Goal: Task Accomplishment & Management: Manage account settings

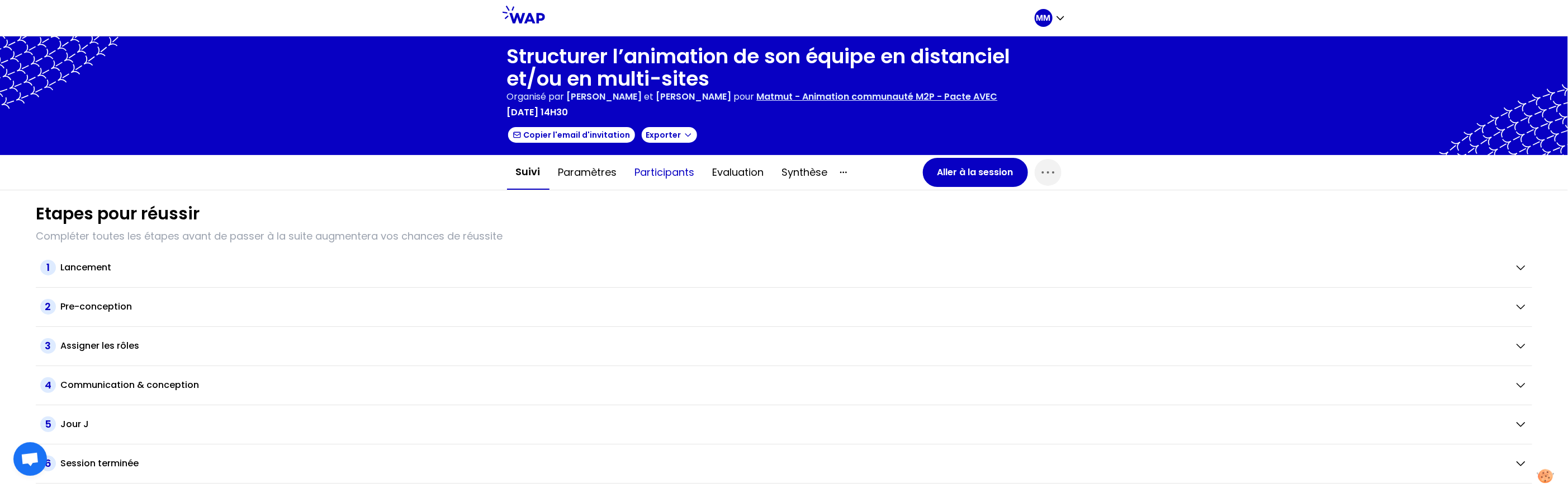
click at [657, 177] on button "Participants" at bounding box center [665, 172] width 78 height 34
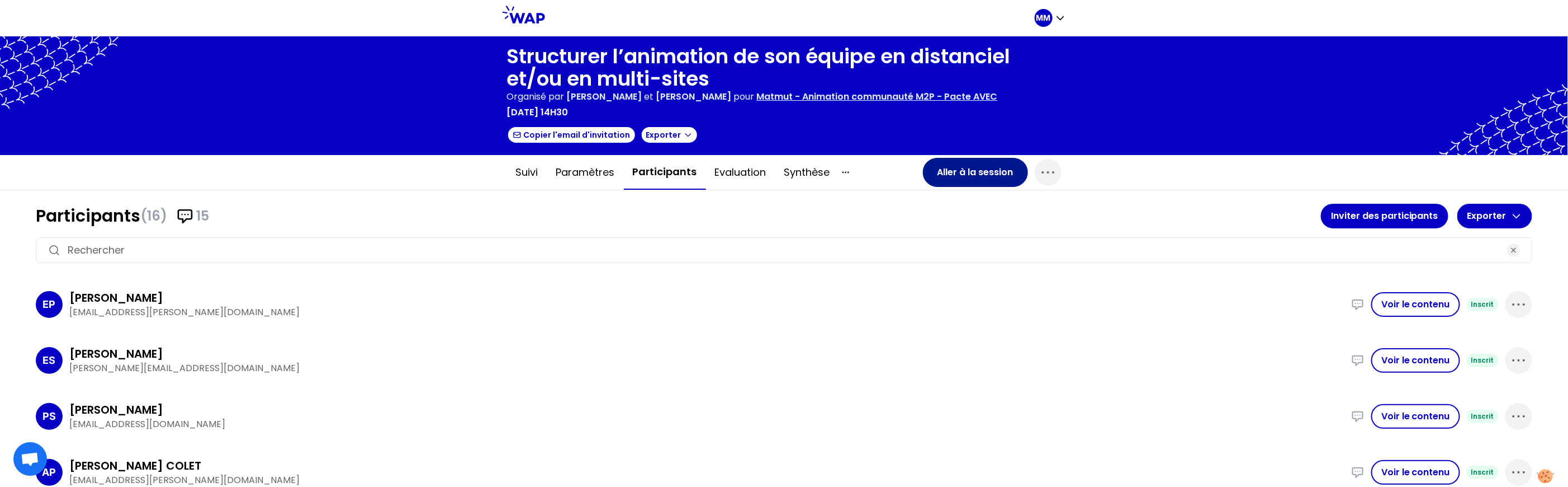
click at [941, 179] on button "Aller à la session" at bounding box center [976, 172] width 105 height 29
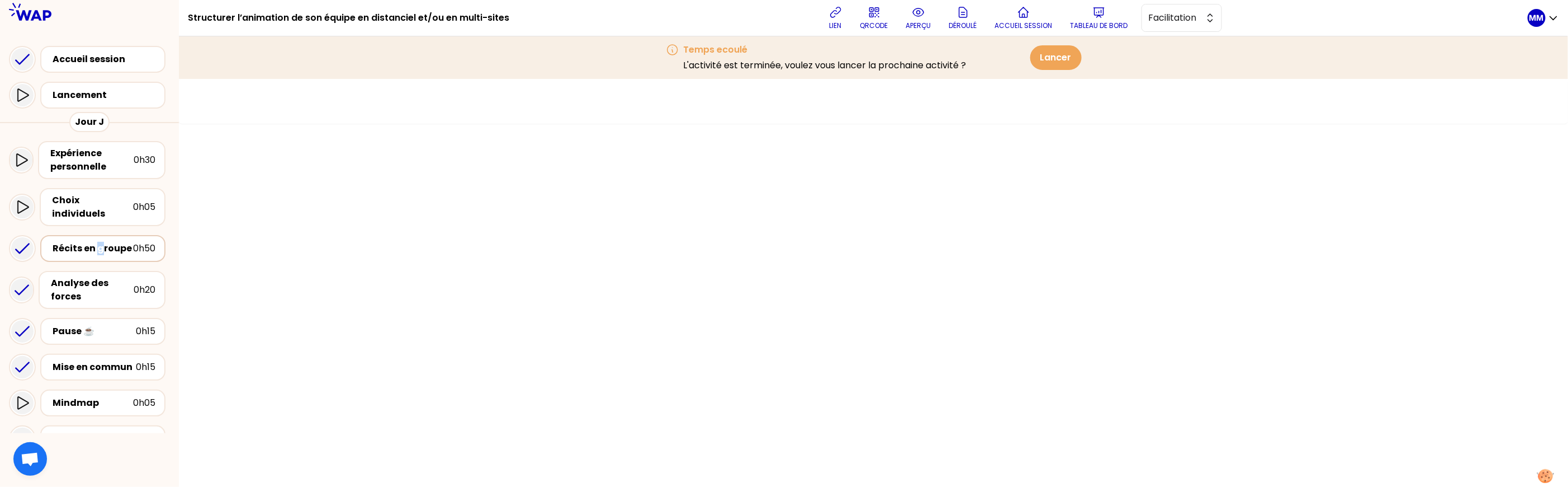
click at [99, 242] on div "Récits en groupe" at bounding box center [93, 248] width 81 height 13
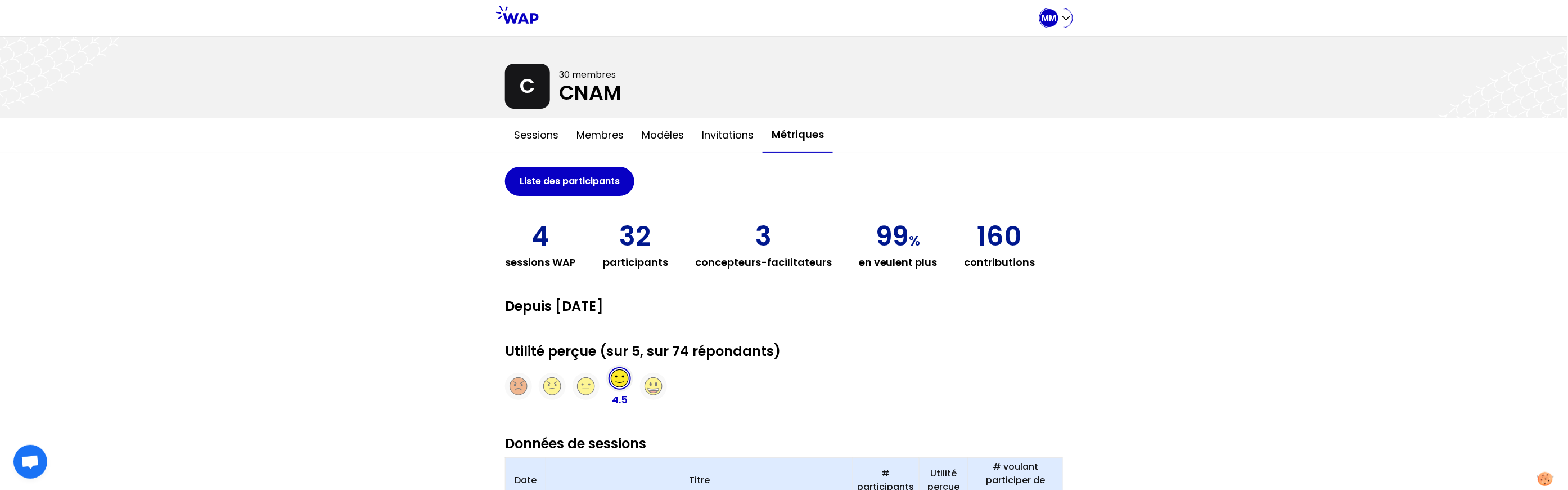
click at [1064, 21] on icon "button" at bounding box center [1066, 18] width 11 height 11
click at [1046, 43] on button "Sessions" at bounding box center [1011, 47] width 120 height 20
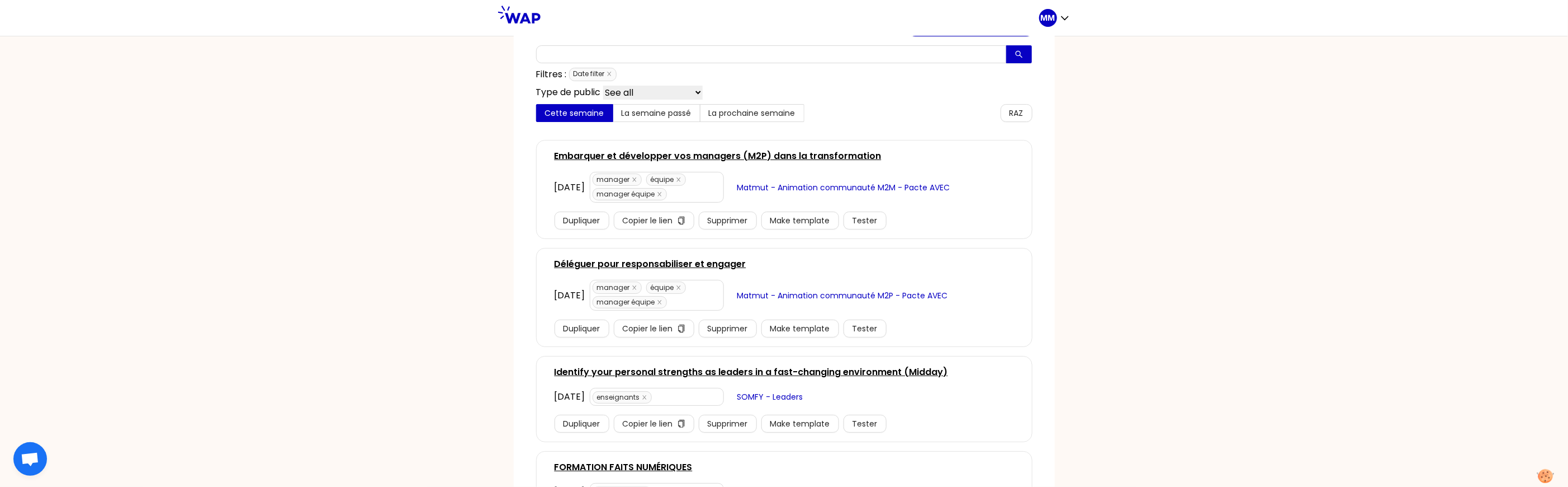
scroll to position [88, 0]
click at [825, 181] on span "Matmut - Animation communauté M2M - Pacte AVEC" at bounding box center [843, 185] width 213 height 13
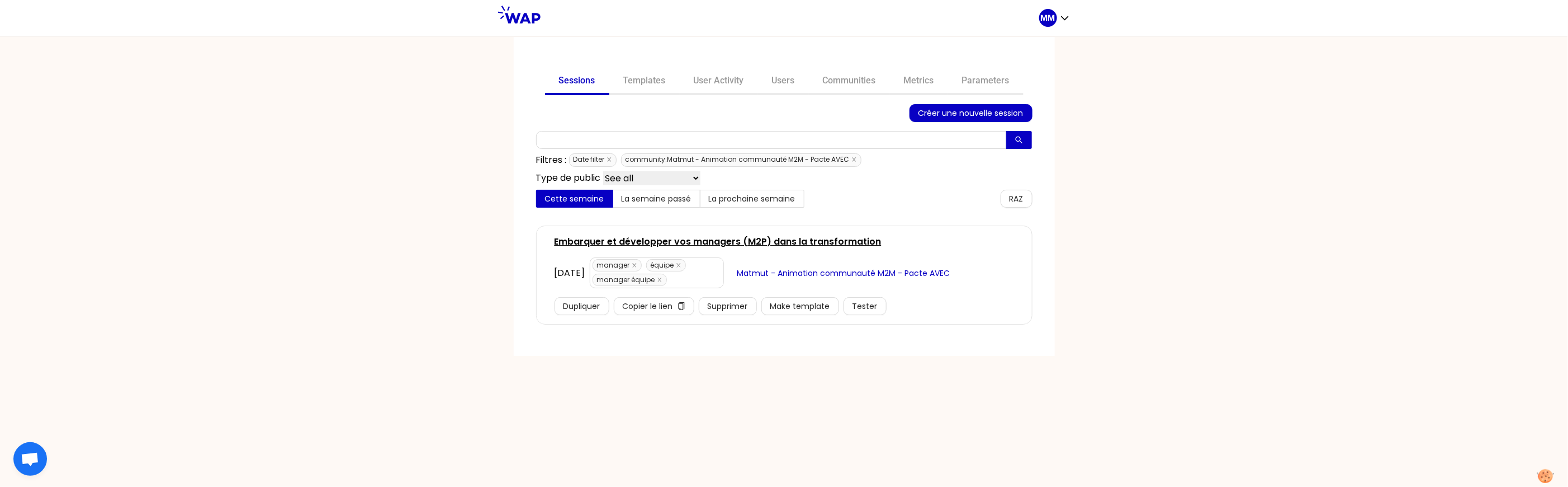
click at [820, 244] on link "Embarquer et développer vos managers (M2P) dans la transformation" at bounding box center [718, 241] width 327 height 13
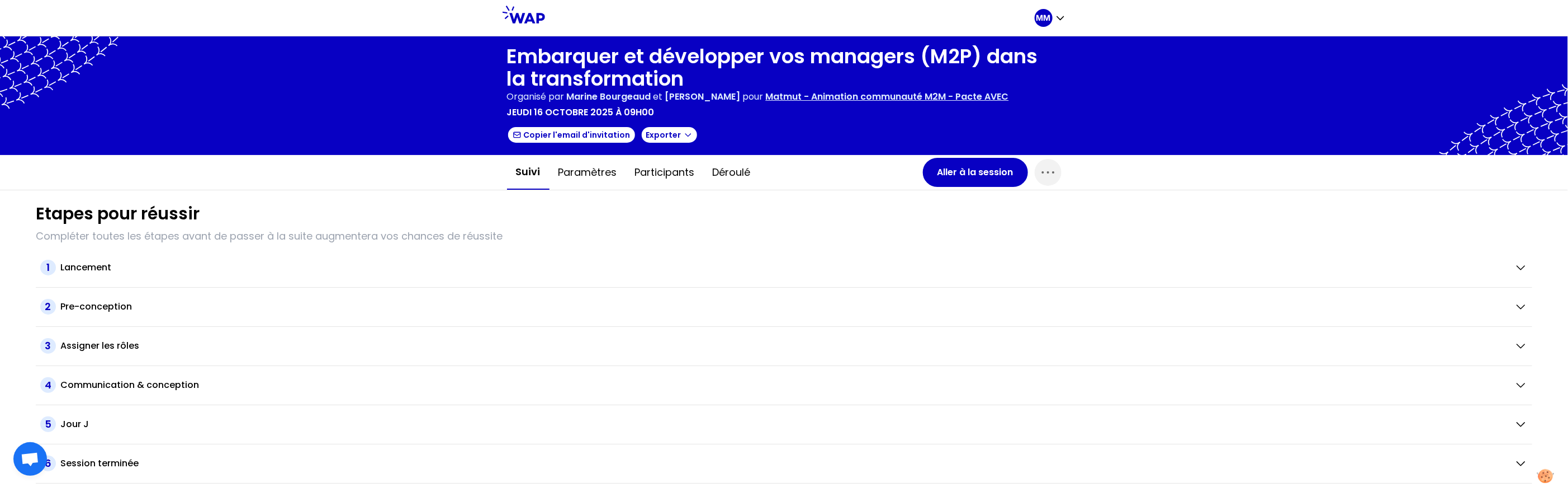
drag, startPoint x: 1031, startPoint y: 172, endPoint x: 1032, endPoint y: 181, distance: 9.1
click at [1031, 172] on div "Aller à la session" at bounding box center [992, 172] width 138 height 29
drag, startPoint x: 1043, startPoint y: 180, endPoint x: 1033, endPoint y: 185, distance: 11.2
click at [1042, 180] on span "button" at bounding box center [1048, 172] width 27 height 27
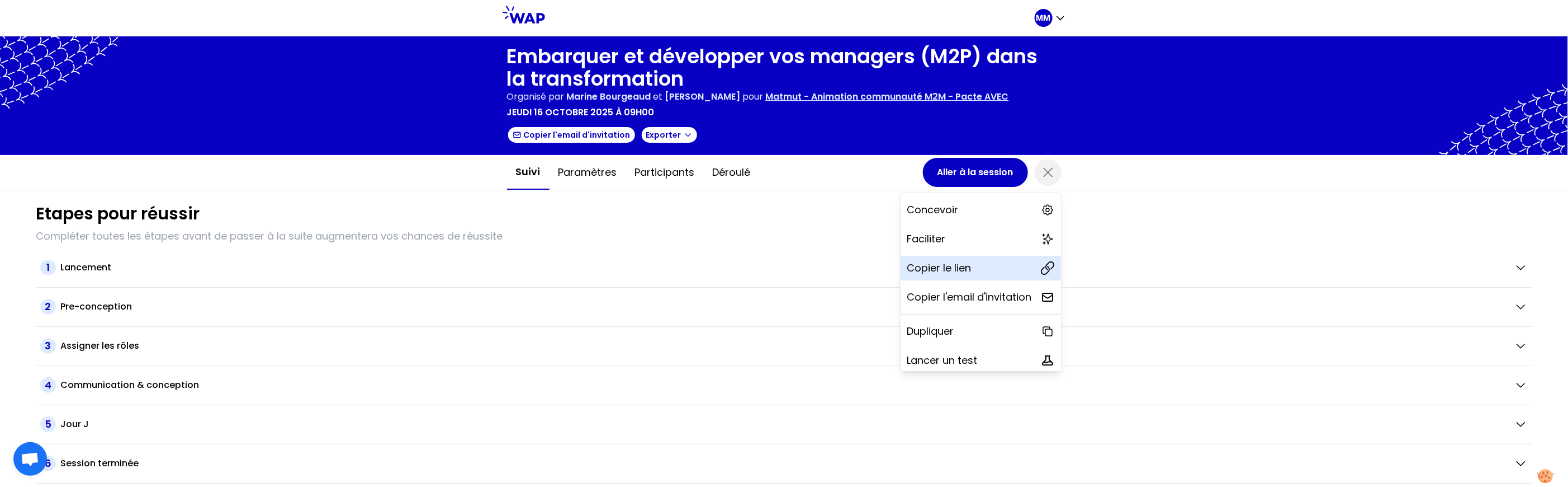
click at [971, 258] on div "Copier le lien" at bounding box center [981, 268] width 160 height 24
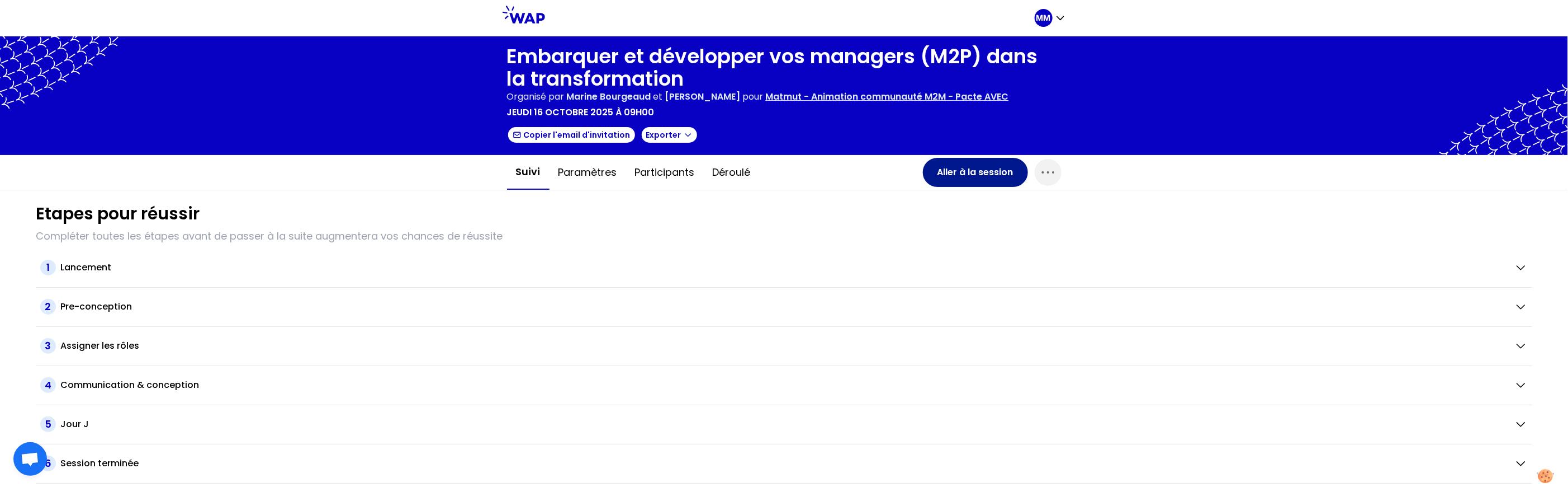
click at [949, 173] on button "Aller à la session" at bounding box center [976, 172] width 105 height 29
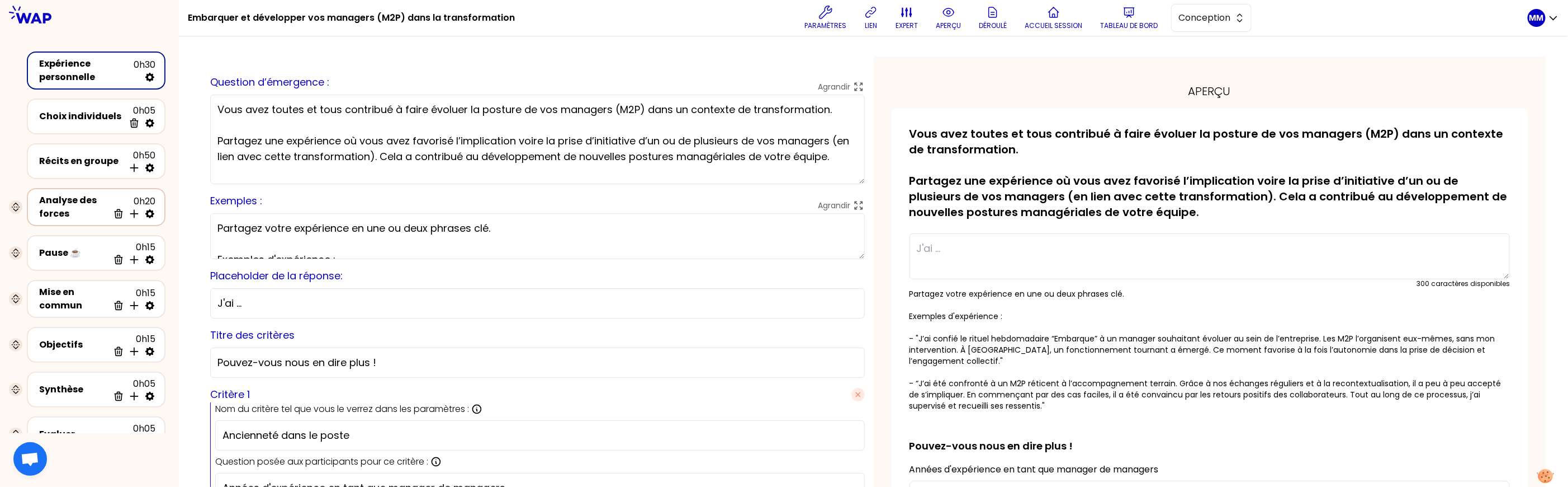
drag, startPoint x: 67, startPoint y: 221, endPoint x: 85, endPoint y: 210, distance: 21.1
click at [68, 221] on div "Analyse des forces 0h20 Supprimer Insérer une activité en dessous" at bounding box center [96, 207] width 138 height 38
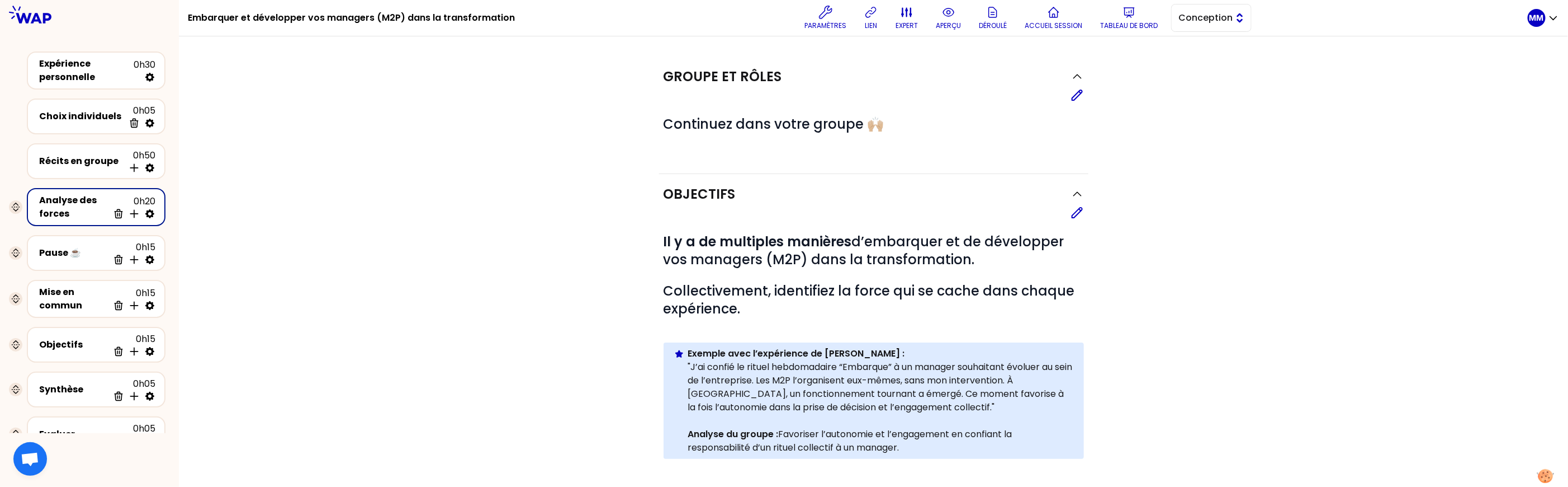
drag, startPoint x: 1225, startPoint y: 23, endPoint x: 1224, endPoint y: 31, distance: 8.1
click at [1225, 24] on span "Conception" at bounding box center [1204, 18] width 50 height 13
click at [1224, 62] on span "Facilitation" at bounding box center [1218, 63] width 48 height 13
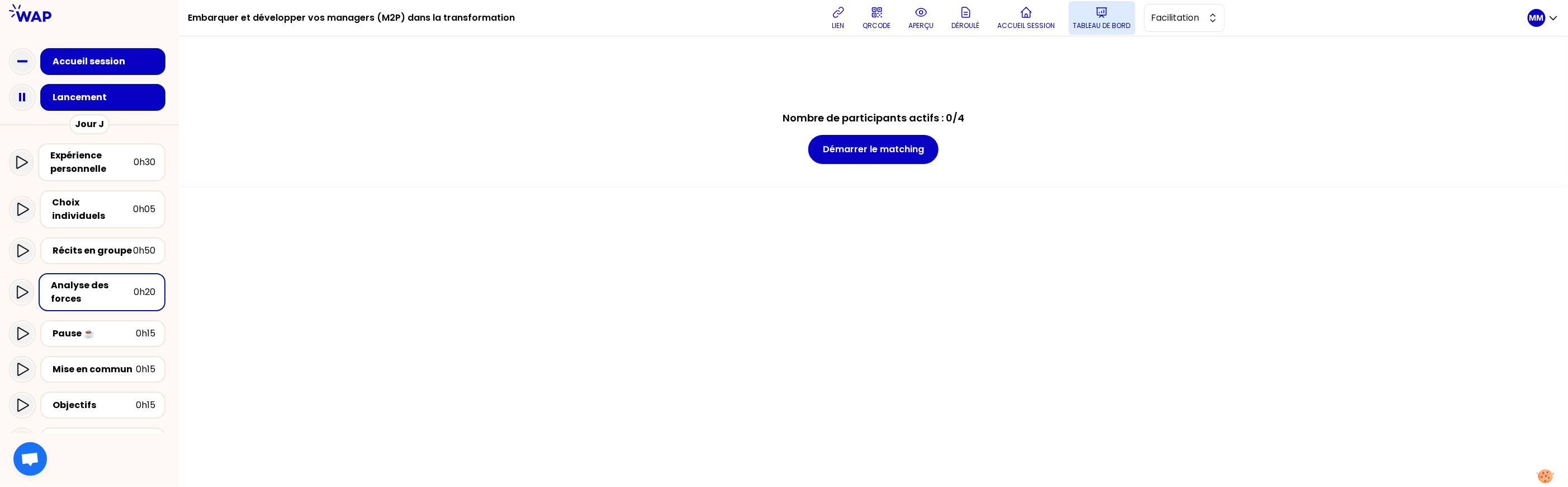
click at [1128, 24] on p "Tableau de bord" at bounding box center [1102, 26] width 58 height 9
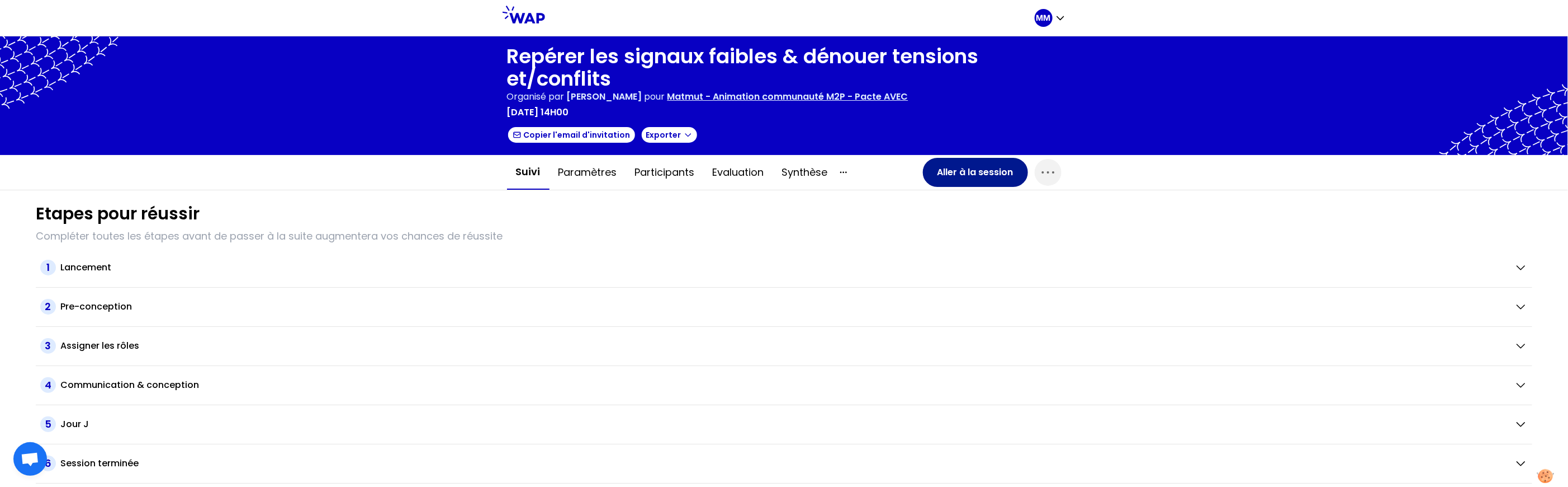
click at [958, 170] on button "Aller à la session" at bounding box center [976, 172] width 105 height 29
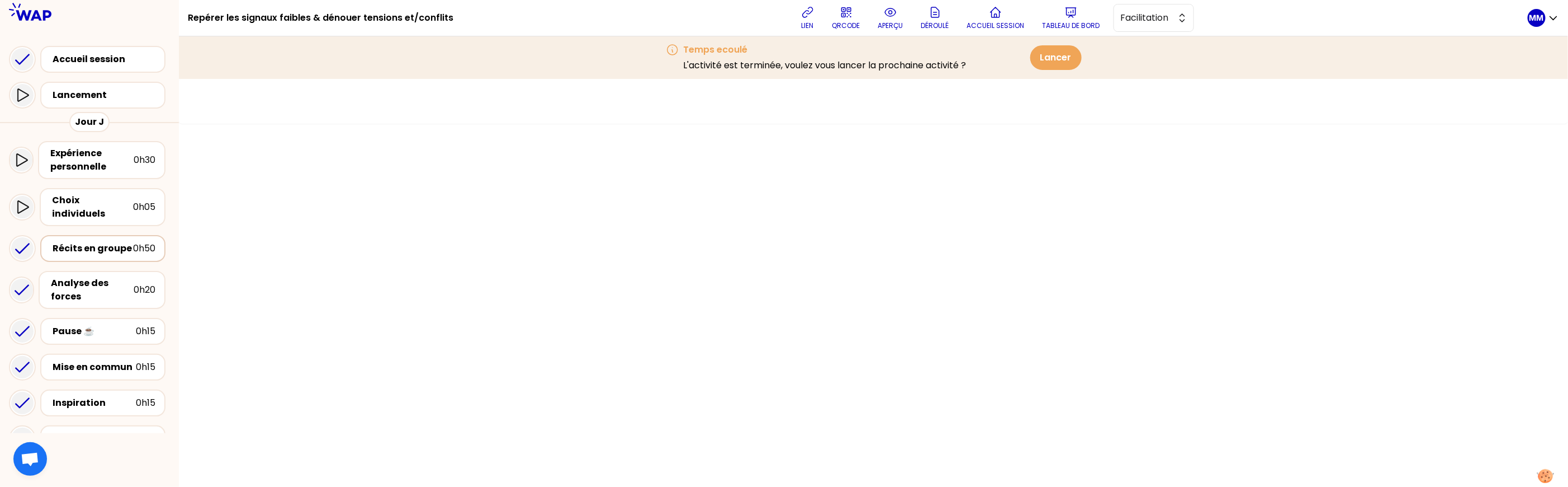
drag, startPoint x: 117, startPoint y: 236, endPoint x: 125, endPoint y: 236, distance: 8.0
click at [118, 242] on div "Récits en groupe" at bounding box center [93, 248] width 81 height 13
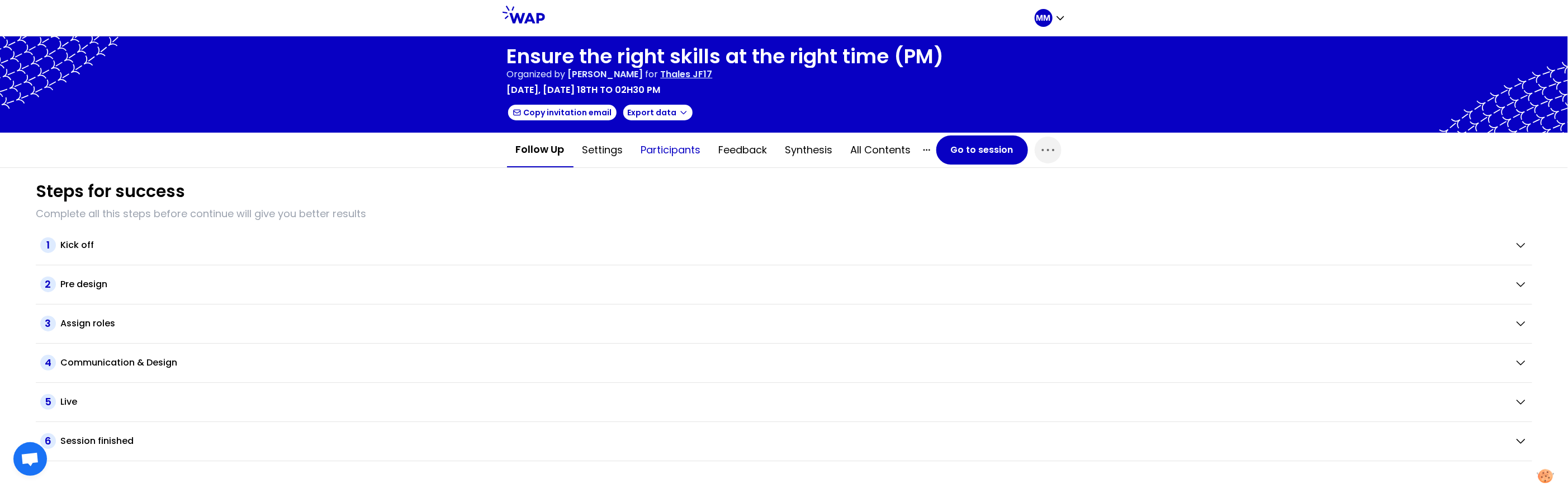
click at [663, 148] on button "Participants" at bounding box center [671, 150] width 78 height 34
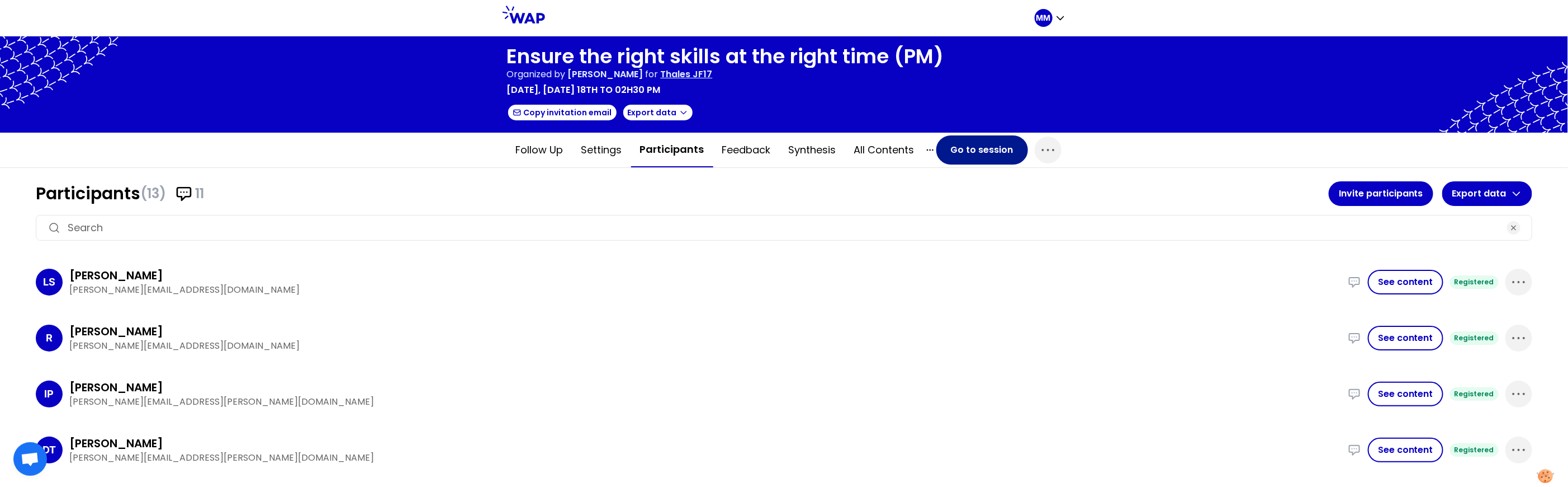
click at [965, 150] on button "Go to session" at bounding box center [982, 150] width 91 height 29
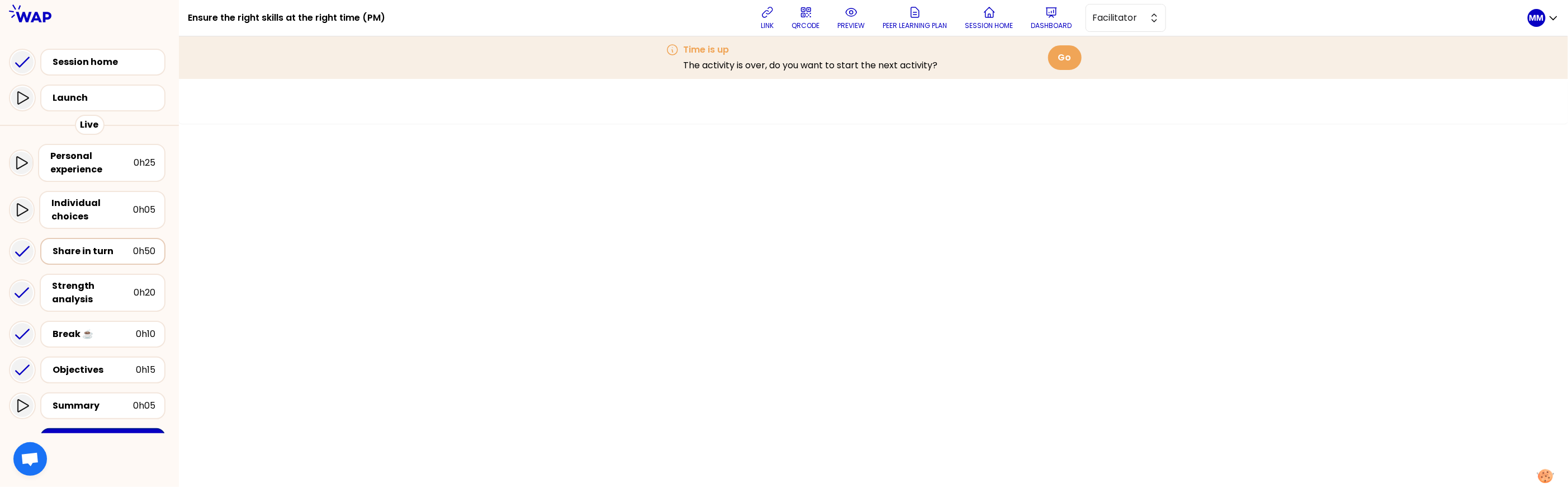
click at [96, 249] on div "Share in turn" at bounding box center [93, 251] width 81 height 13
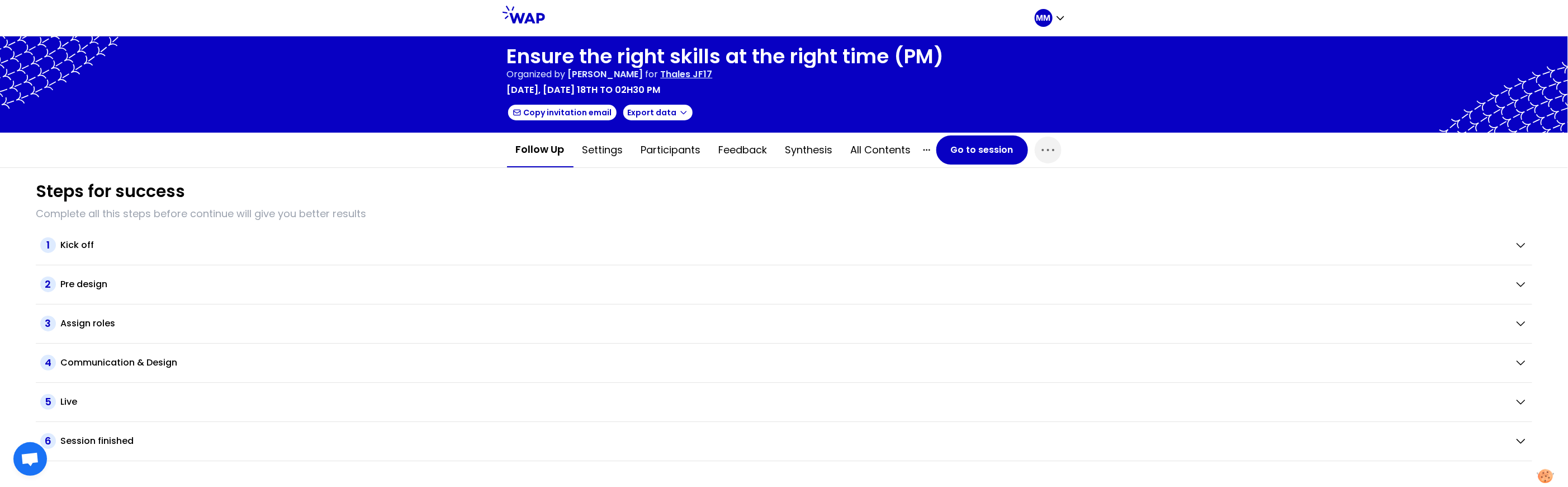
click at [704, 73] on p "Thales JF17" at bounding box center [686, 74] width 52 height 13
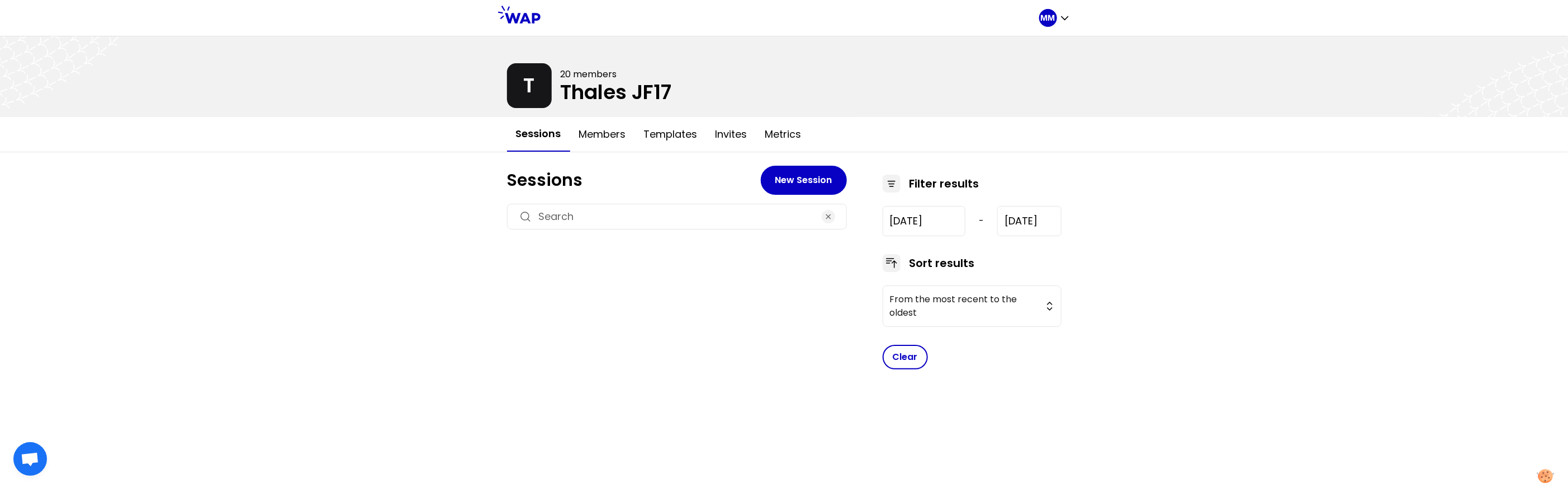
type input "[DATE]"
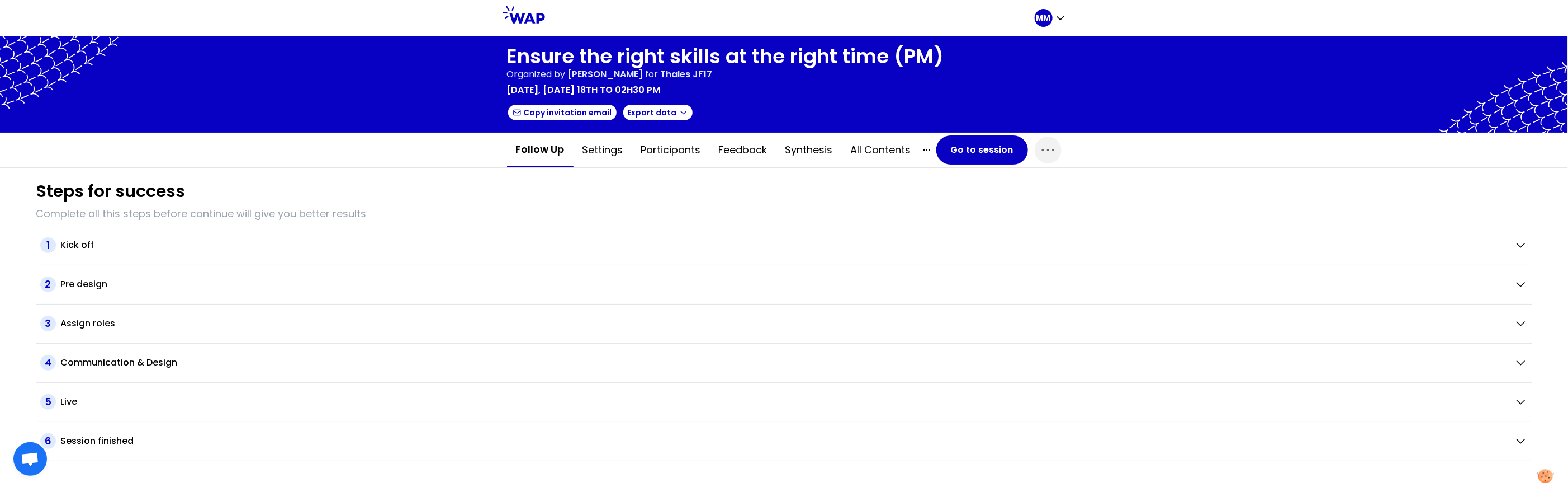
click at [713, 75] on p "Thales JF17" at bounding box center [686, 74] width 52 height 13
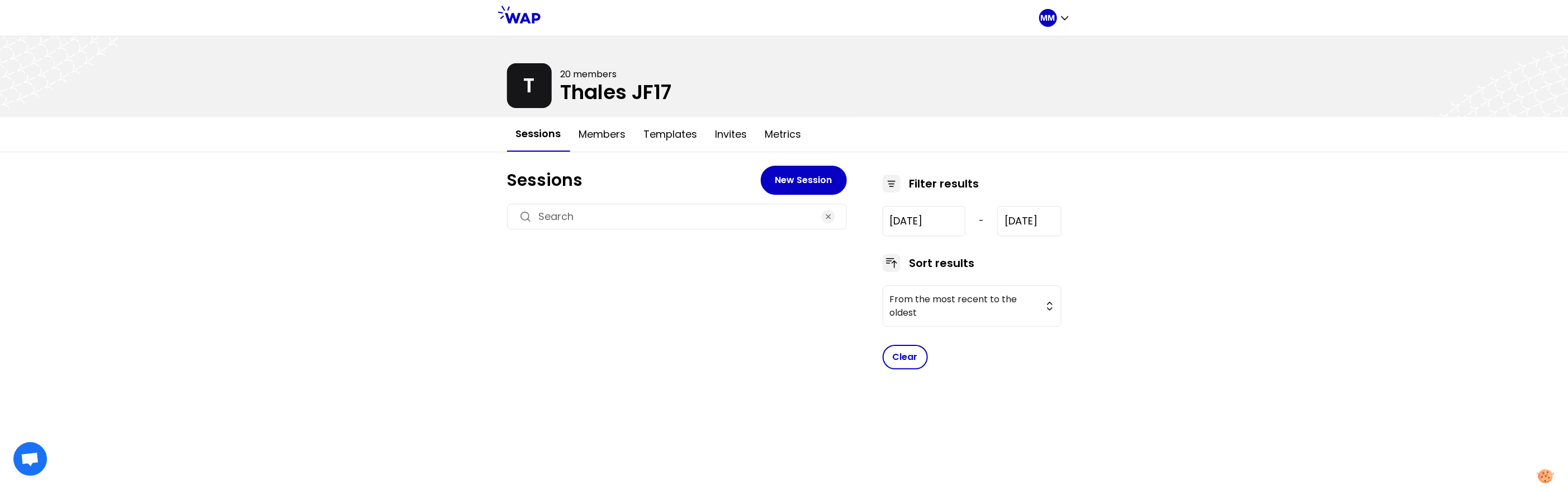
type input "[DATE]"
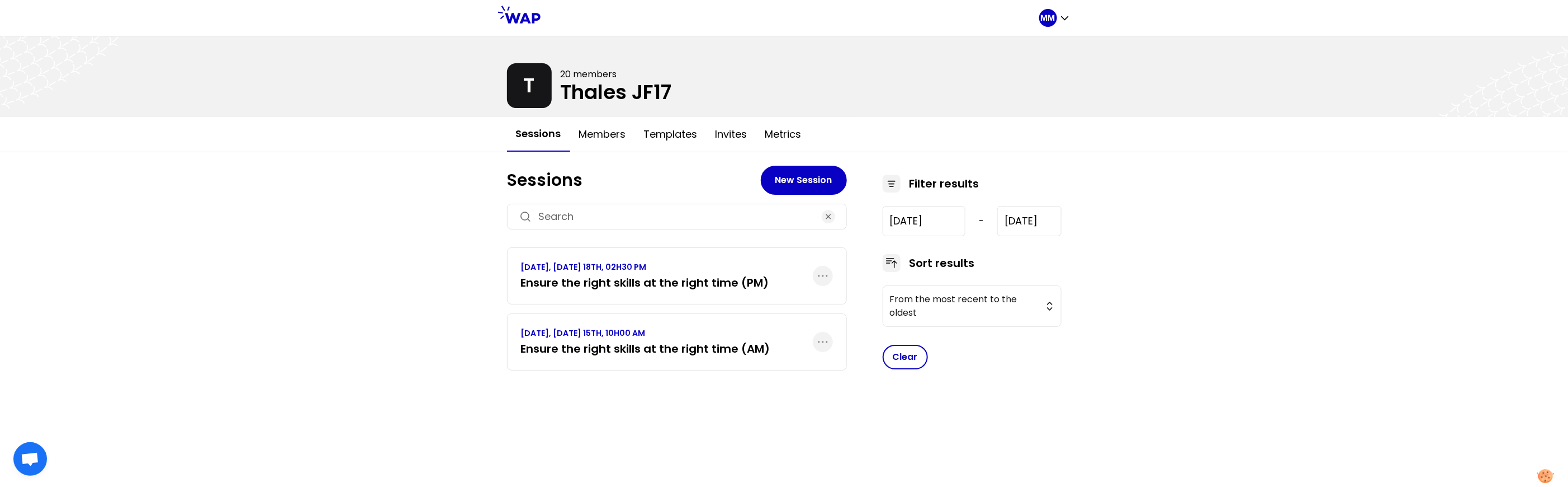
click at [751, 351] on h3 "Ensure the right skills at the right time (AM)" at bounding box center [646, 348] width 249 height 16
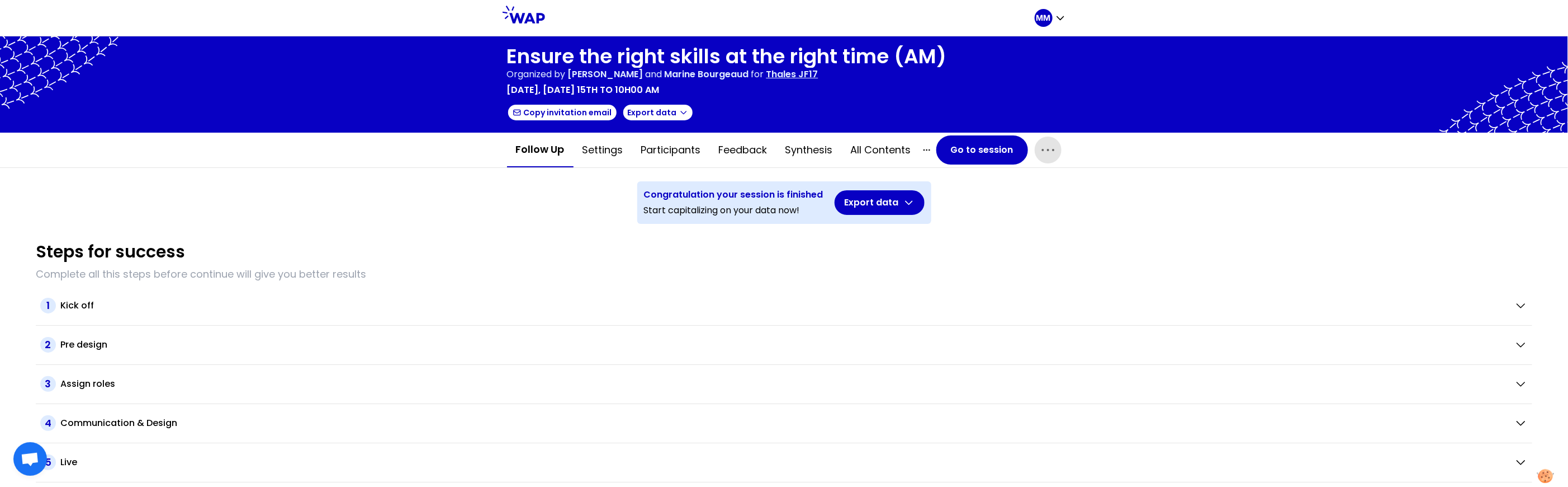
click at [1046, 152] on icon "button" at bounding box center [1048, 150] width 18 height 18
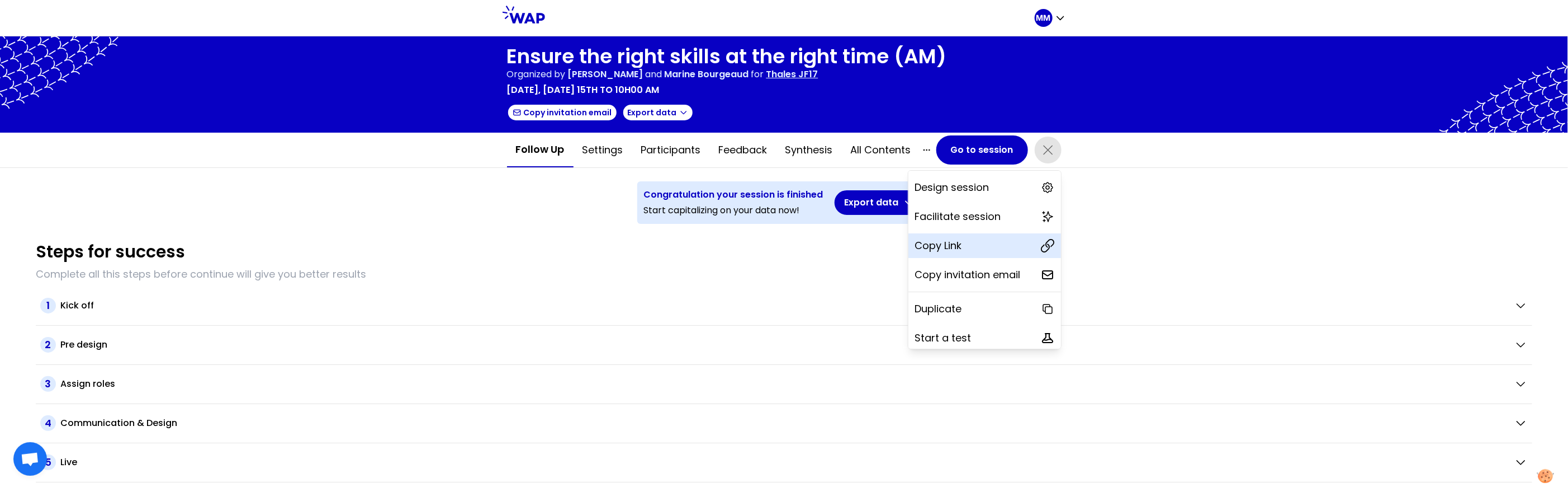
click at [1003, 248] on div "Copy Link" at bounding box center [984, 245] width 153 height 24
